Goal: Task Accomplishment & Management: Manage account settings

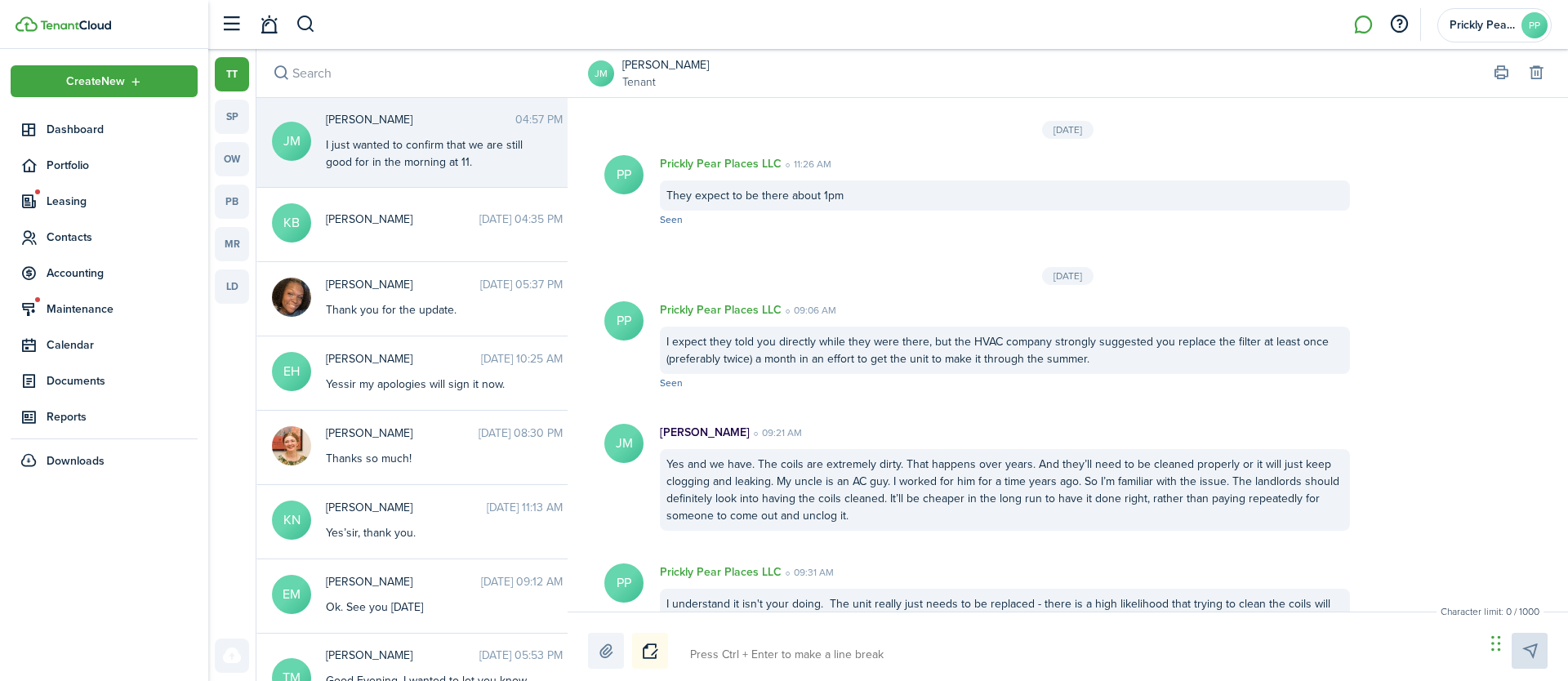
scroll to position [2094, 0]
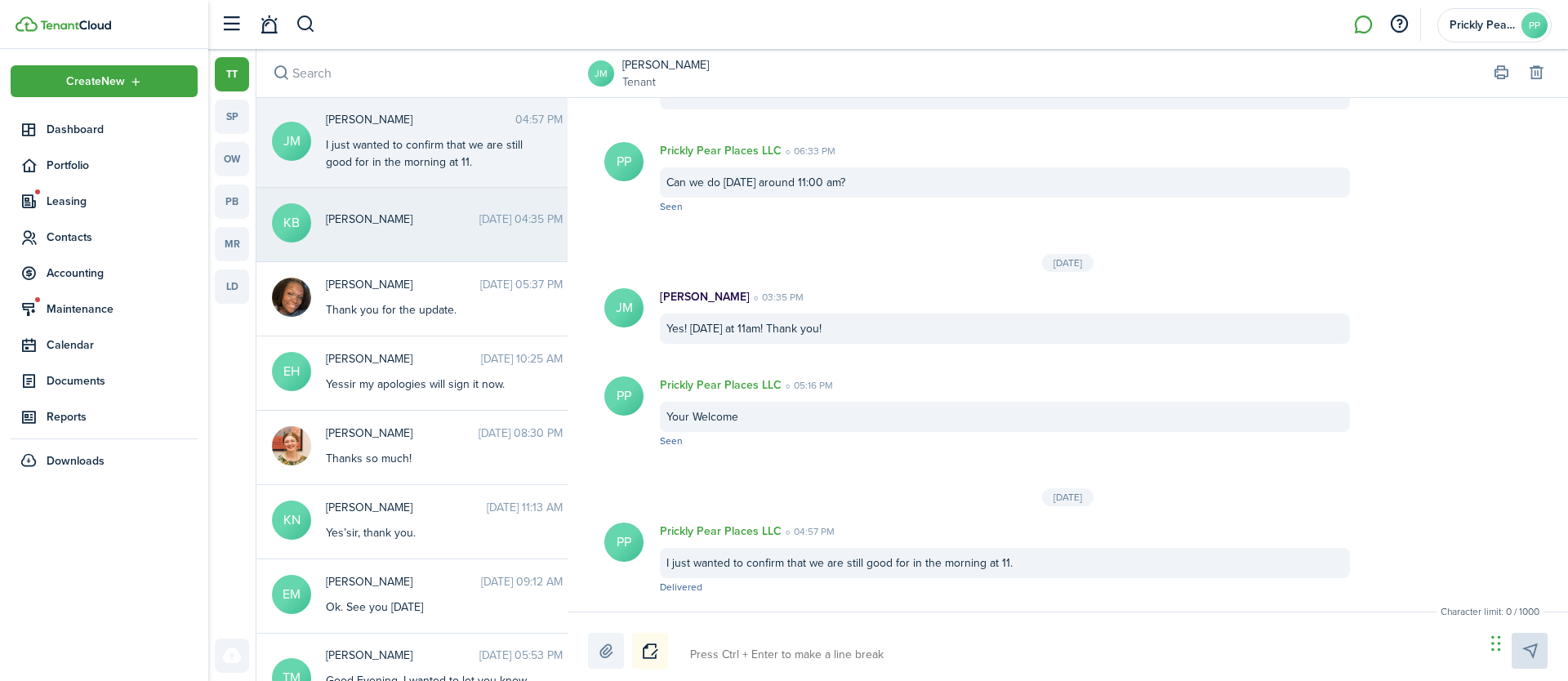
click at [384, 230] on div "[PERSON_NAME] [DATE] 04:35 PM" at bounding box center [444, 223] width 261 height 25
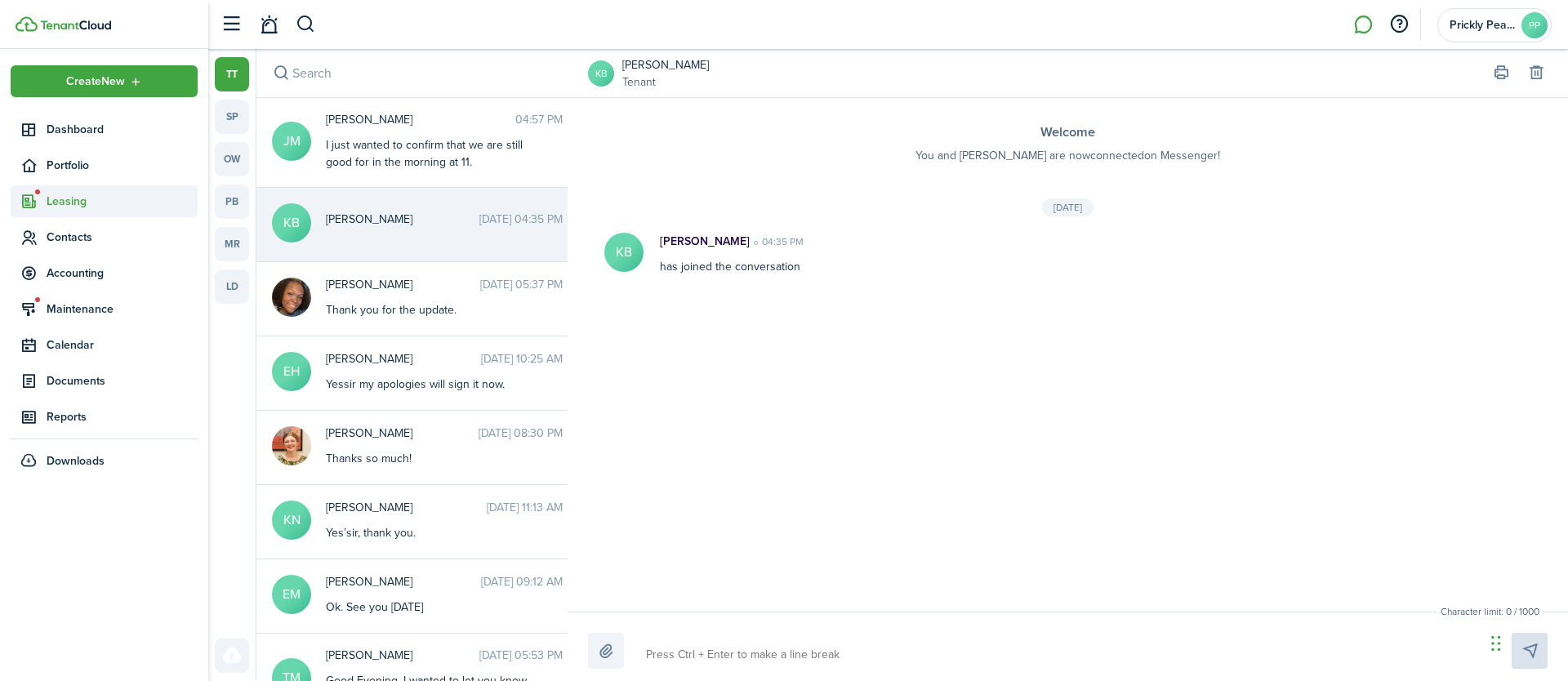
click at [96, 200] on span "Leasing" at bounding box center [122, 201] width 151 height 17
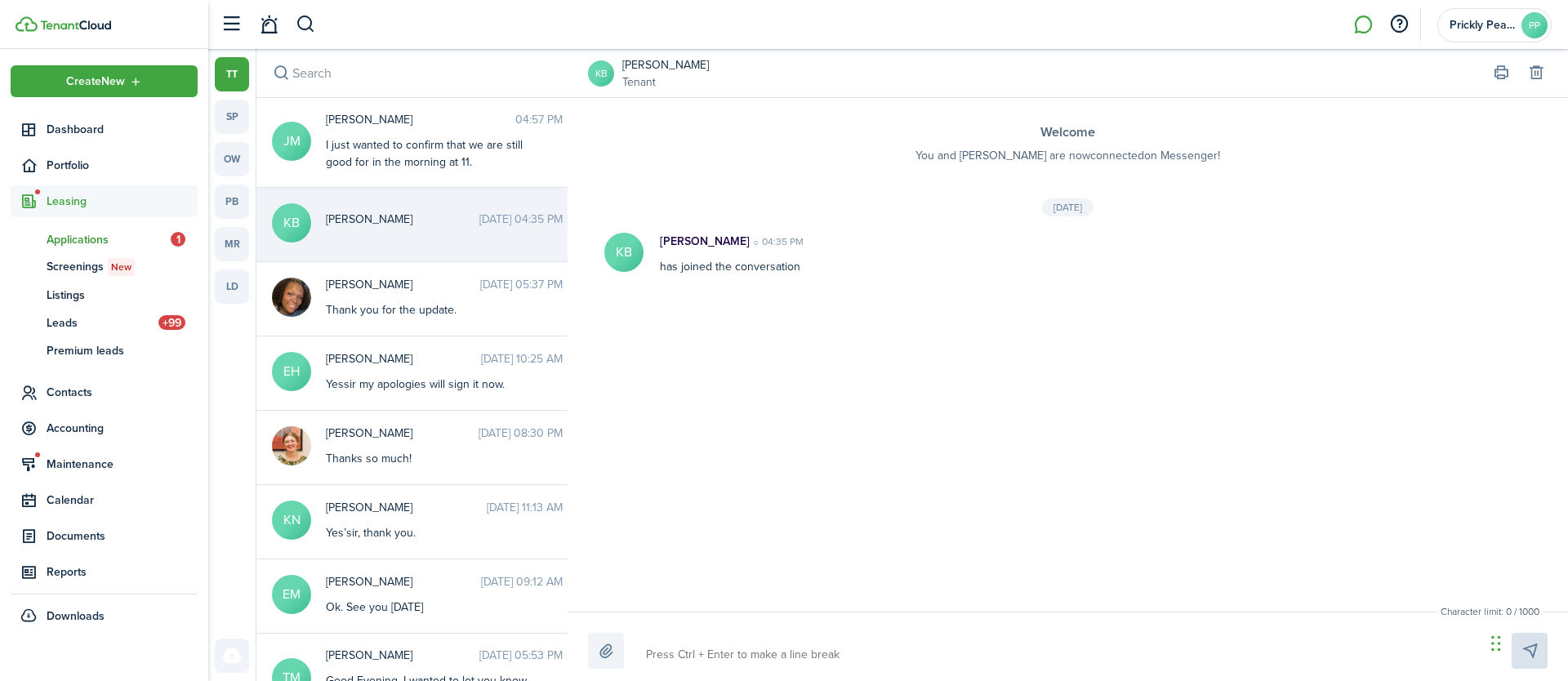
click at [99, 235] on span "Applications" at bounding box center [109, 239] width 124 height 17
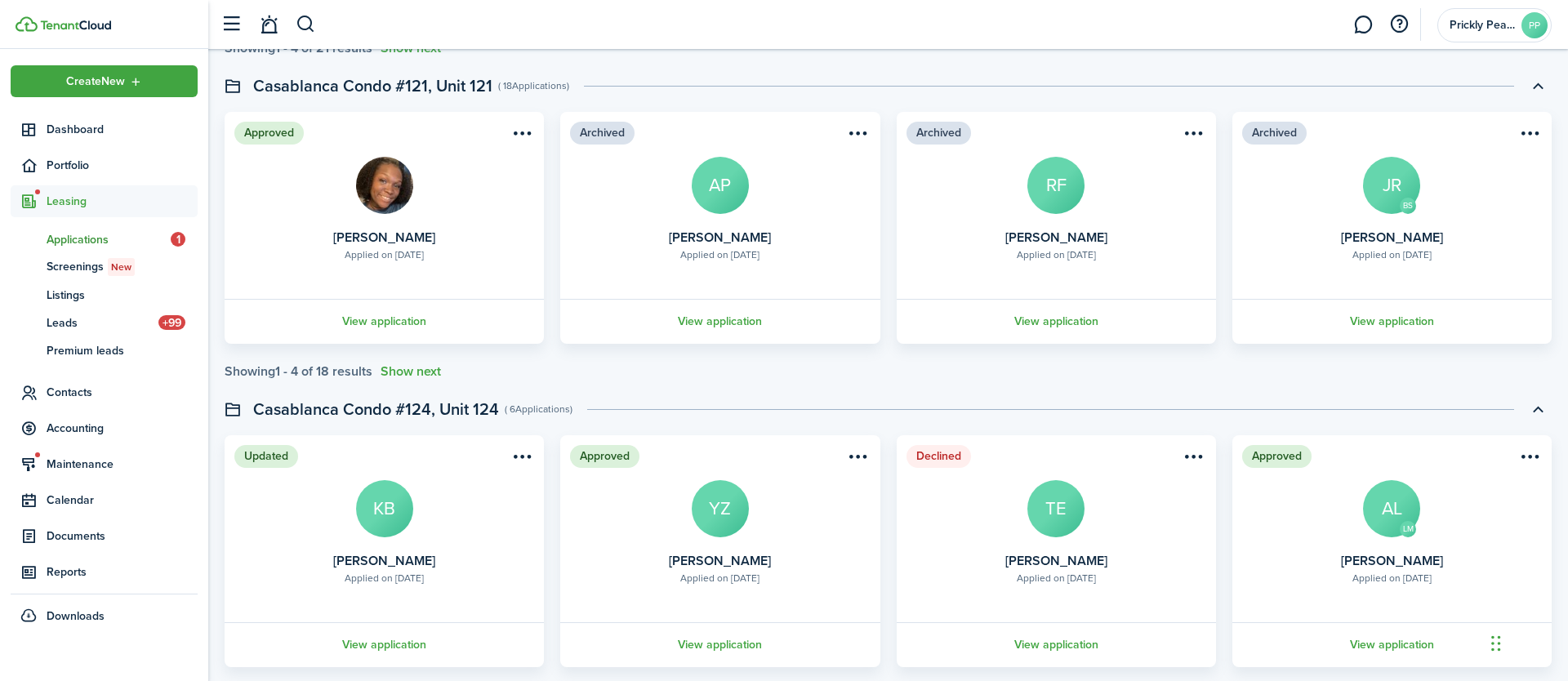
scroll to position [466, 0]
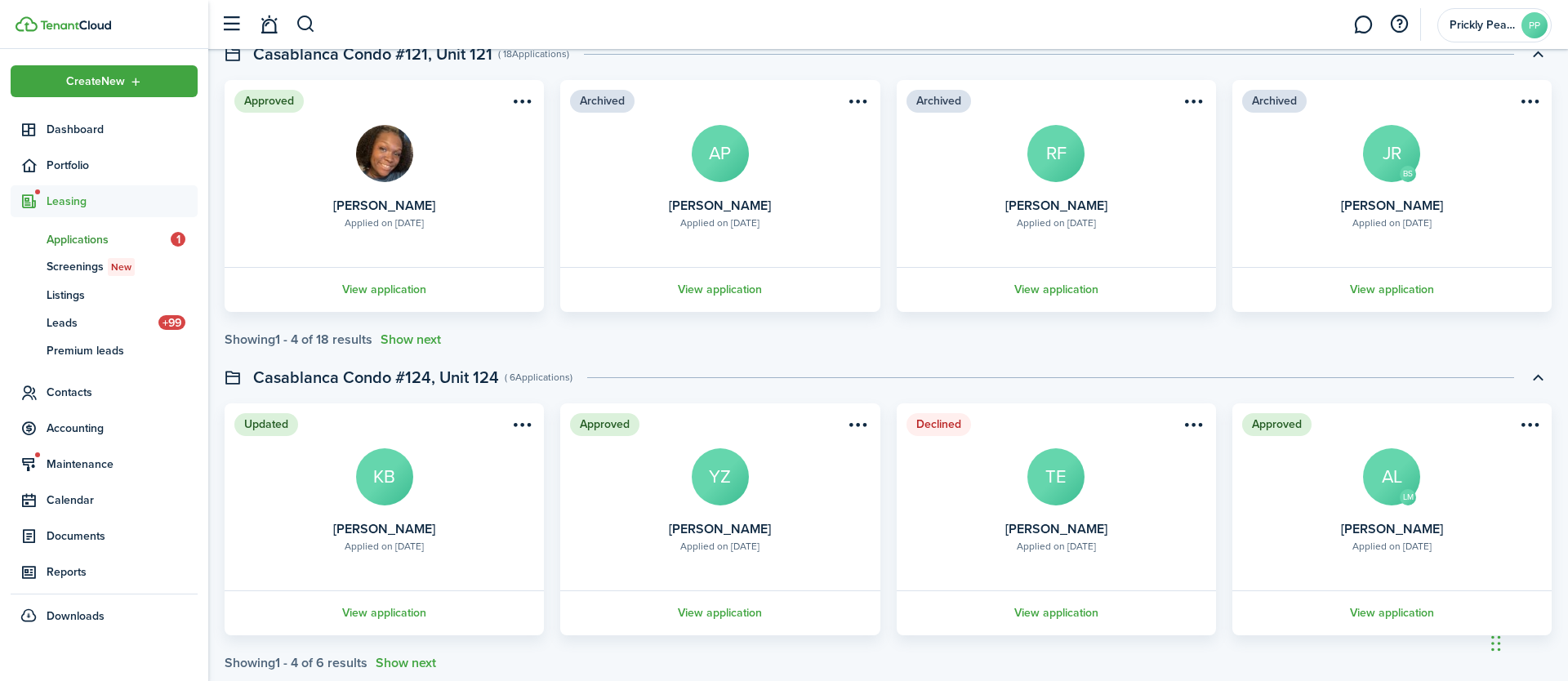
click at [416, 619] on link "View application" at bounding box center [384, 612] width 324 height 45
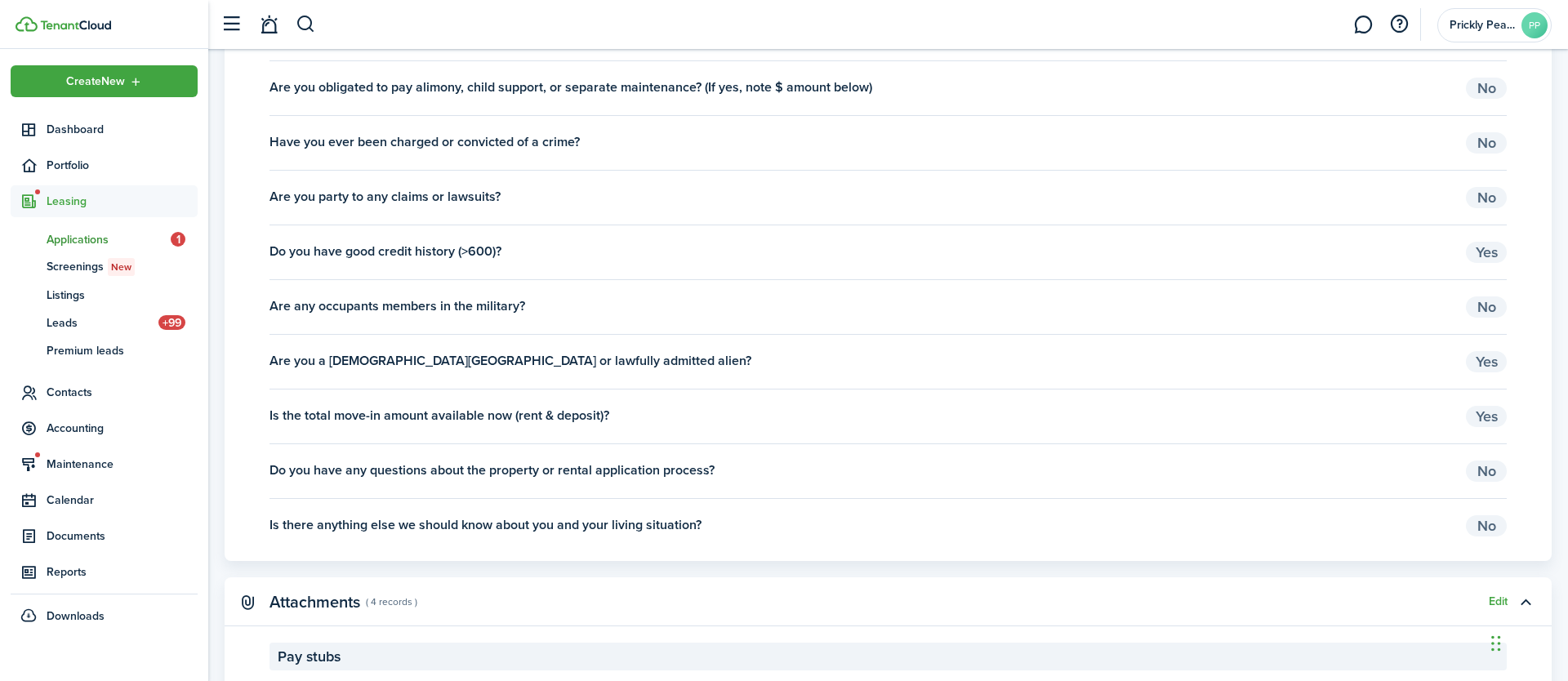
scroll to position [3831, 0]
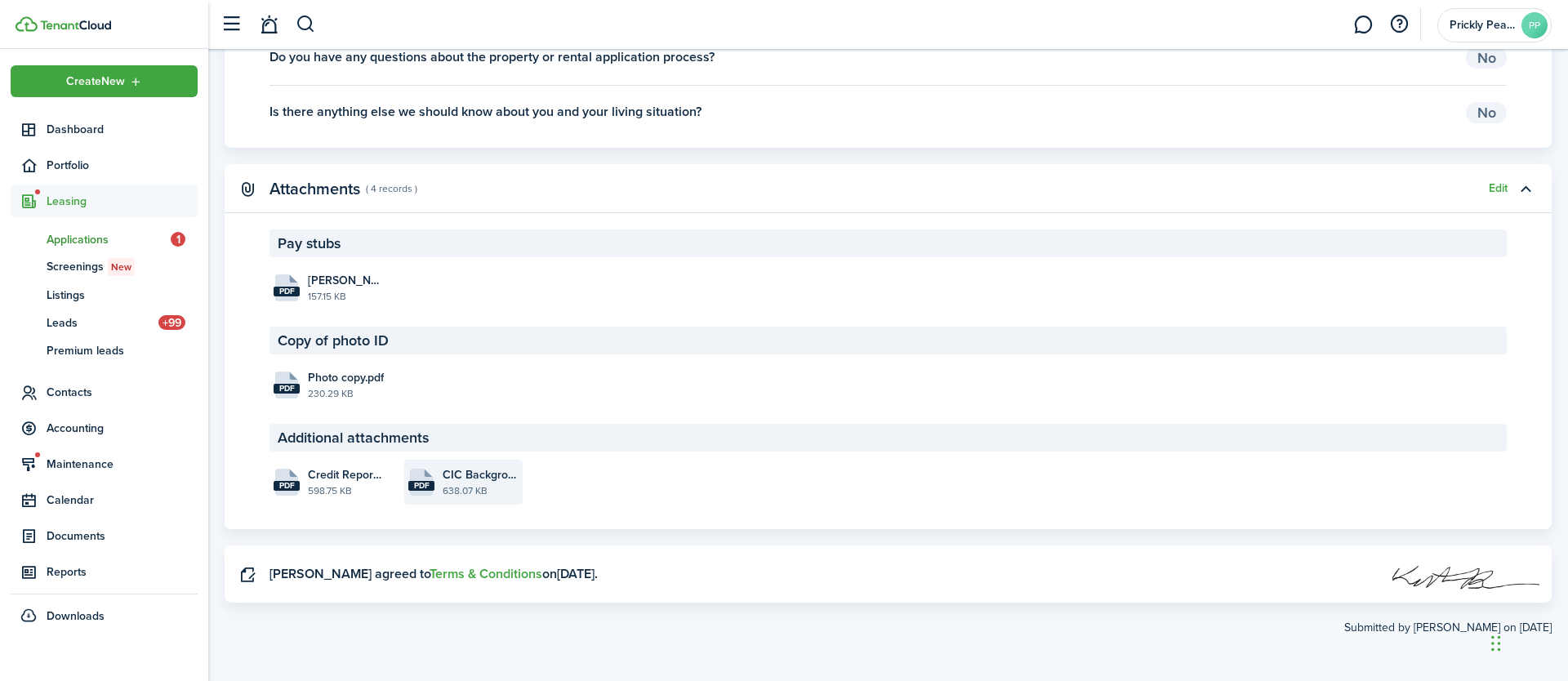
click at [484, 490] on file-size "638.07 KB" at bounding box center [480, 491] width 76 height 15
